Goal: Information Seeking & Learning: Learn about a topic

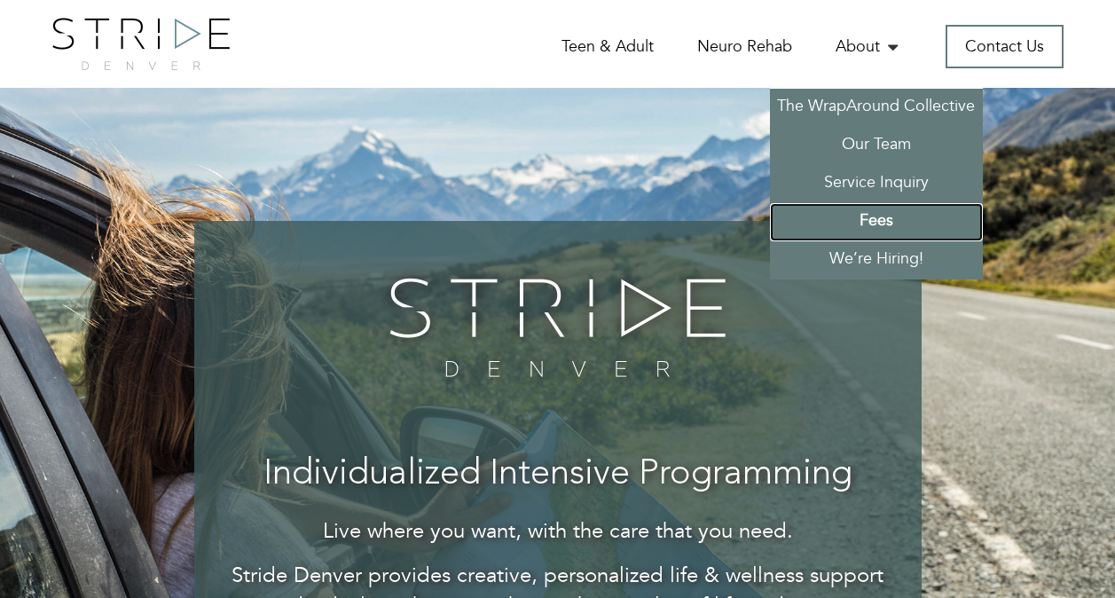
click at [885, 206] on link "Fees" at bounding box center [876, 222] width 213 height 38
click at [881, 215] on link "Fees" at bounding box center [876, 222] width 213 height 38
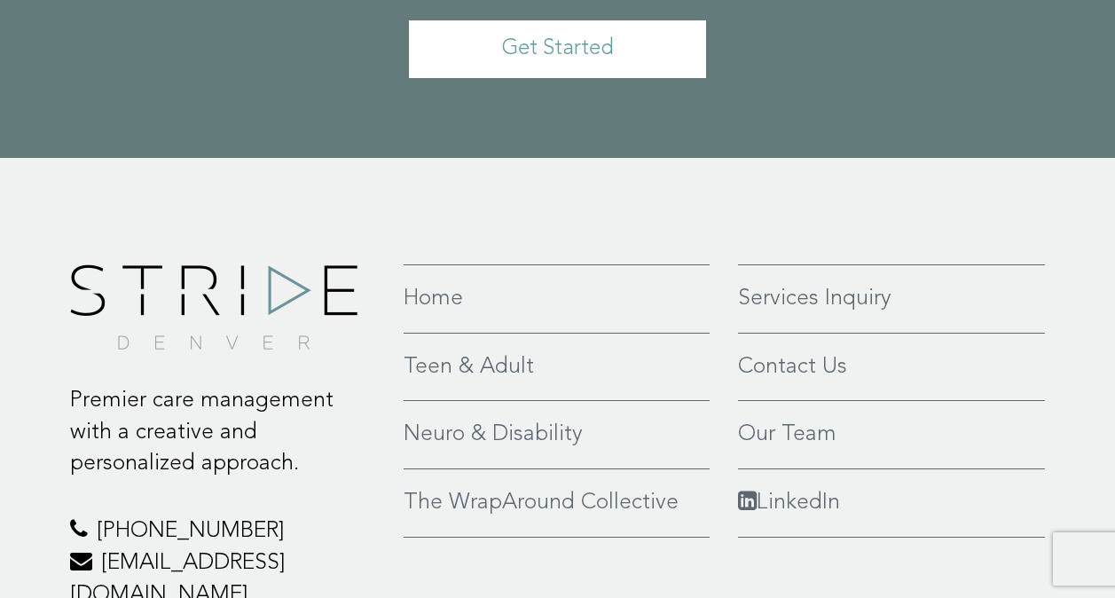
scroll to position [1242, 0]
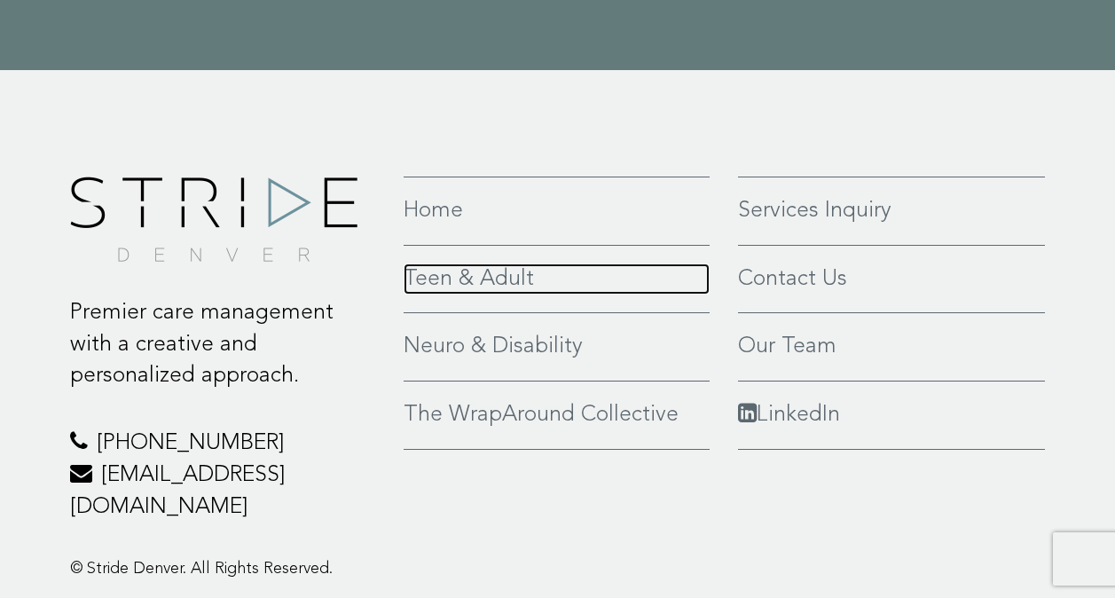
click at [485, 278] on link "Teen & Adult" at bounding box center [557, 280] width 306 height 32
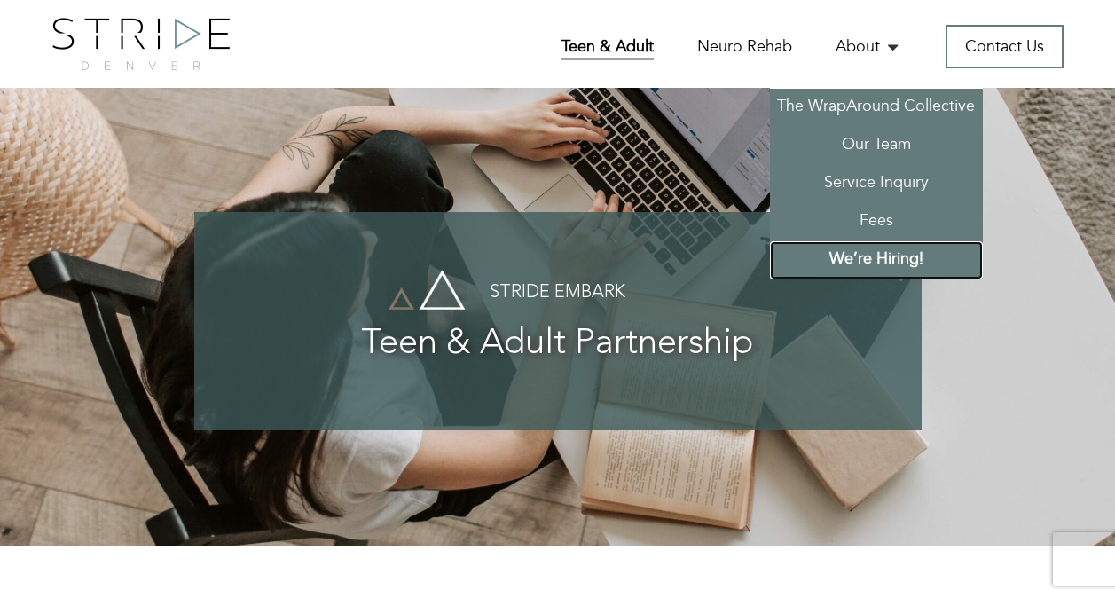
click at [861, 263] on link "We’re Hiring!" at bounding box center [876, 260] width 213 height 38
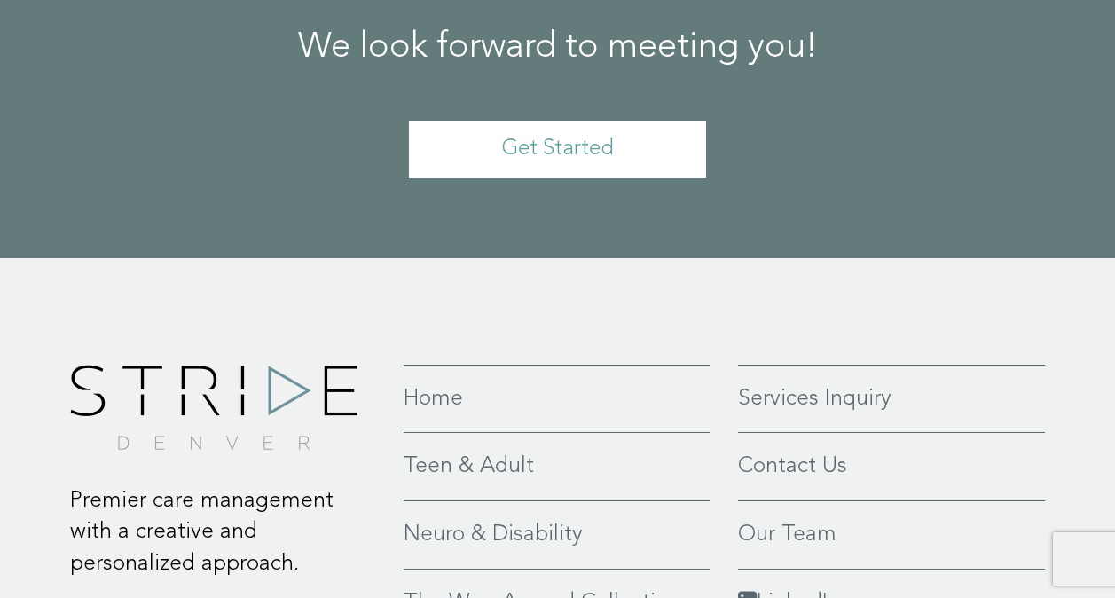
scroll to position [4614, 0]
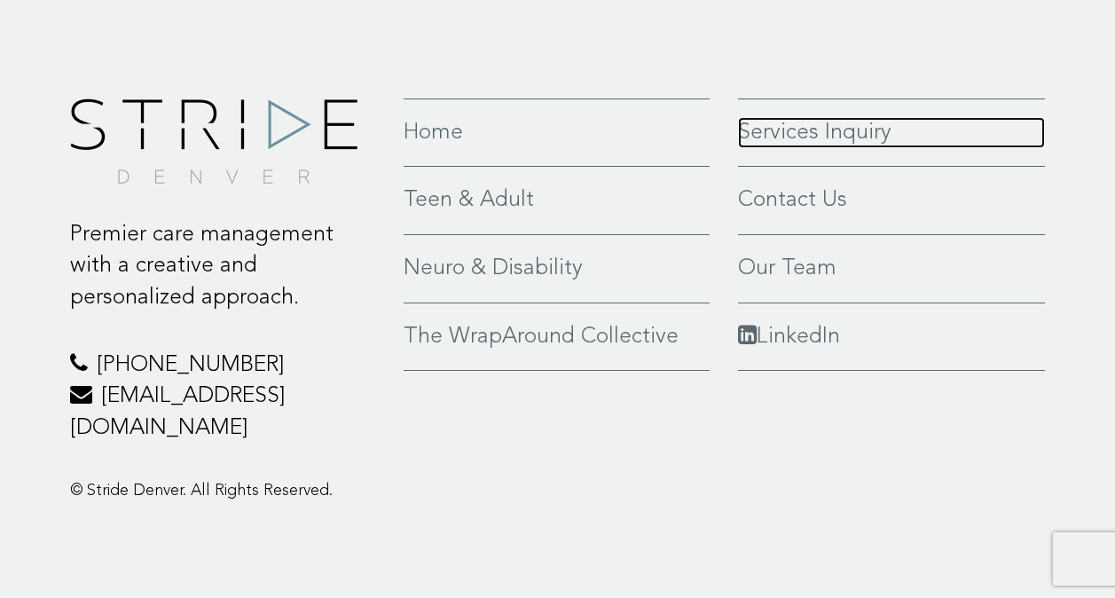
click at [807, 149] on link "Services Inquiry" at bounding box center [892, 133] width 308 height 32
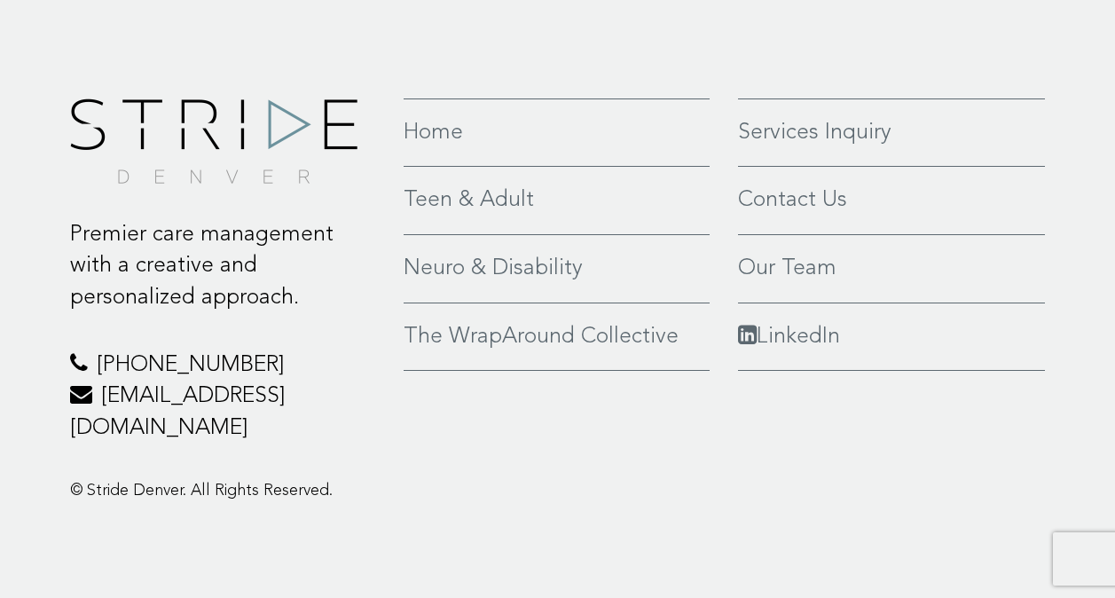
scroll to position [4629, 0]
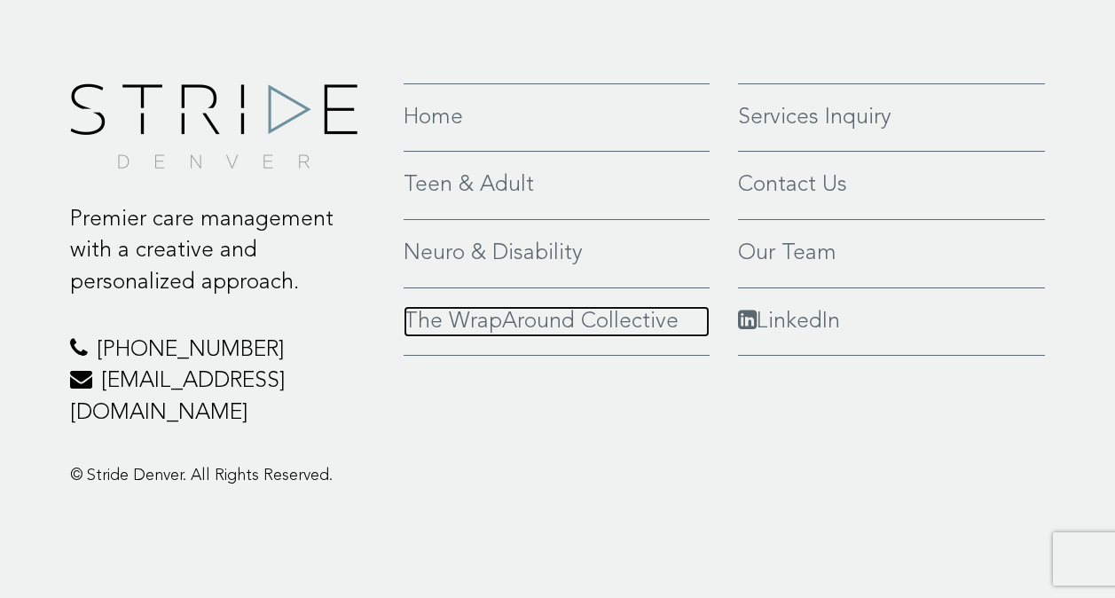
click at [566, 338] on link "The WrapAround Collective" at bounding box center [557, 322] width 306 height 32
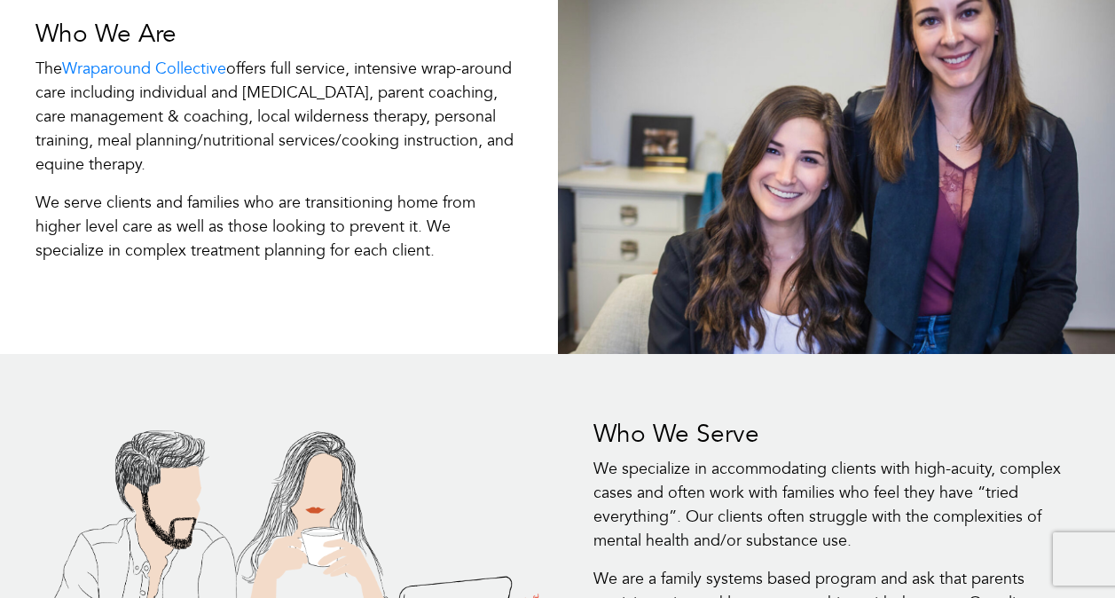
scroll to position [710, 0]
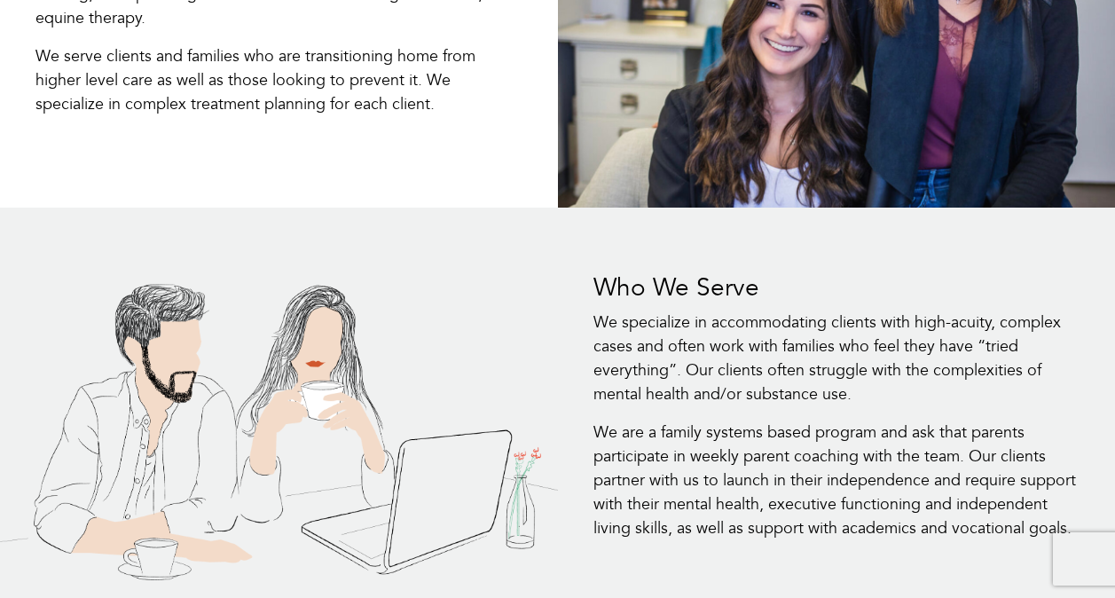
click at [1041, 294] on h3 "Who We Serve" at bounding box center [837, 288] width 487 height 30
click at [736, 240] on div "Who We Serve We specialize in accommodating clients with high-acuity, complex c…" at bounding box center [557, 414] width 1115 height 413
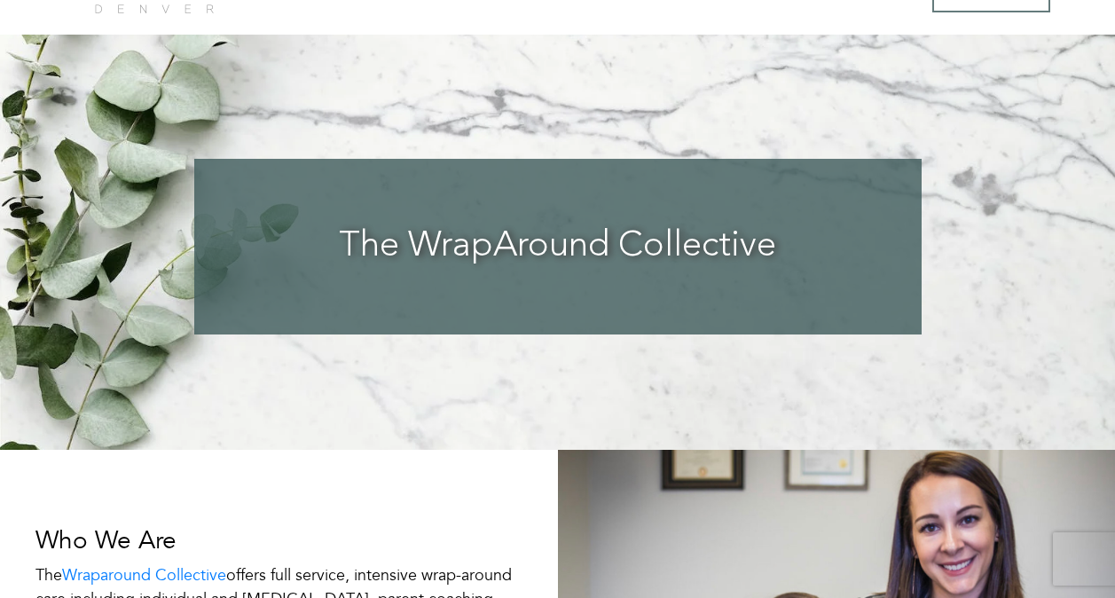
scroll to position [0, 0]
